Goal: Unclear

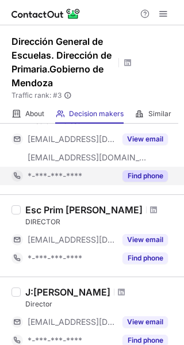
scroll to position [847, 0]
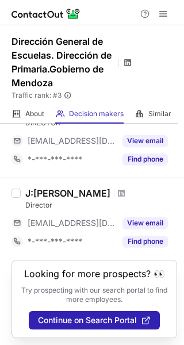
click at [126, 66] on span at bounding box center [127, 62] width 9 height 9
